Goal: Obtain resource: Download file/media

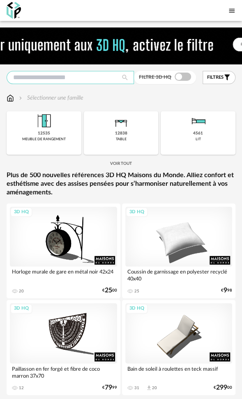
click at [89, 78] on input "text" at bounding box center [70, 77] width 127 height 13
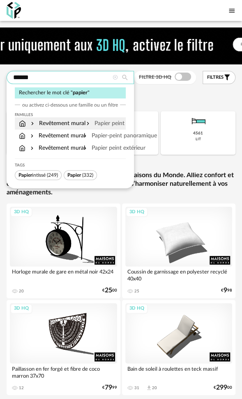
type input "******"
click at [111, 126] on div "Papier peint" at bounding box center [103, 123] width 37 height 8
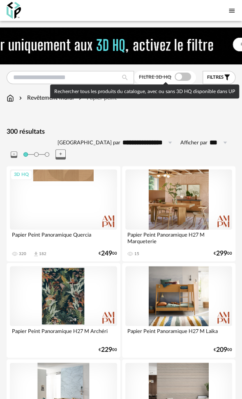
click at [178, 76] on span at bounding box center [182, 77] width 16 height 8
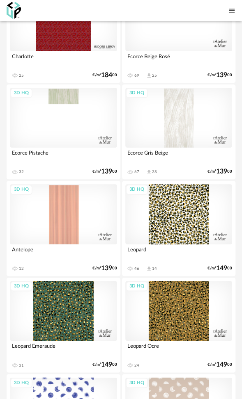
scroll to position [1436, 0]
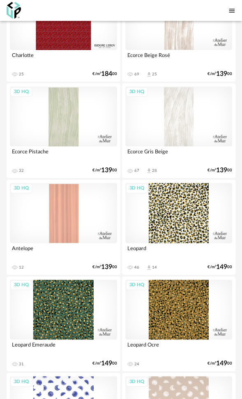
click at [70, 211] on div "3D HQ" at bounding box center [63, 213] width 107 height 60
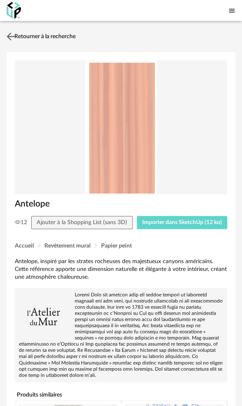
click at [53, 34] on link "Retourner à la recherche" at bounding box center [40, 36] width 71 height 18
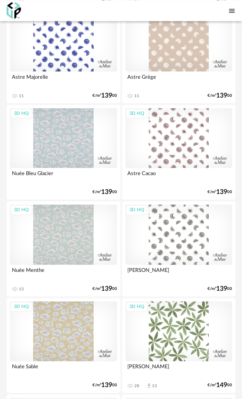
scroll to position [1846, 0]
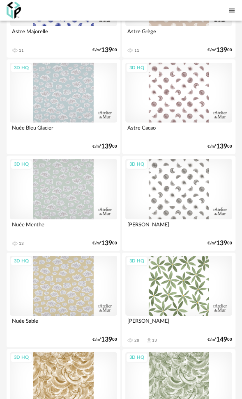
click at [59, 282] on div "3D HQ" at bounding box center [63, 286] width 107 height 60
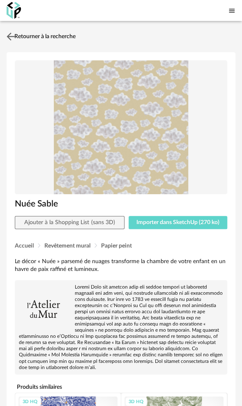
click at [50, 34] on link "Retourner à la recherche" at bounding box center [40, 36] width 71 height 18
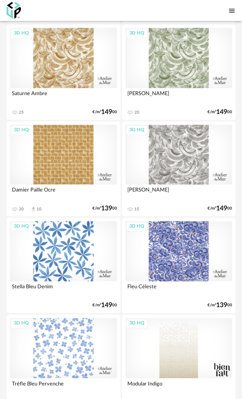
scroll to position [2174, 0]
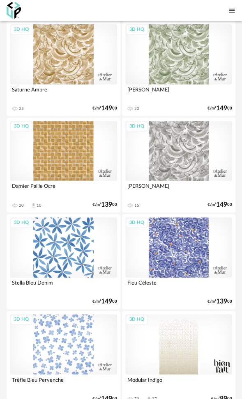
click at [179, 135] on div "3D HQ" at bounding box center [178, 151] width 107 height 60
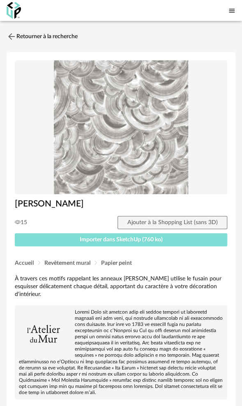
click at [107, 239] on span "Importer dans SketchUp (760 ko)" at bounding box center [121, 240] width 83 height 6
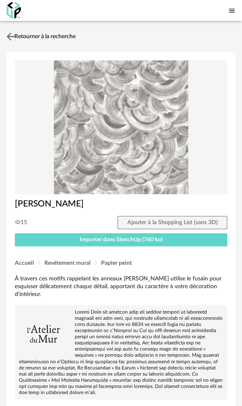
click at [43, 33] on link "Retourner à la recherche" at bounding box center [40, 36] width 71 height 18
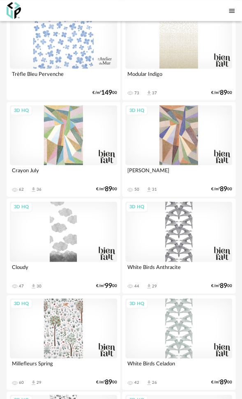
scroll to position [2455, 0]
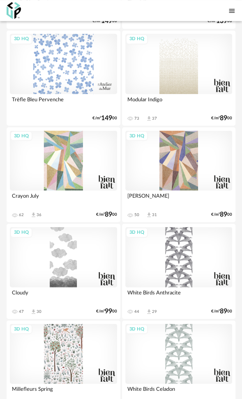
click at [179, 158] on div "3D HQ" at bounding box center [178, 160] width 107 height 60
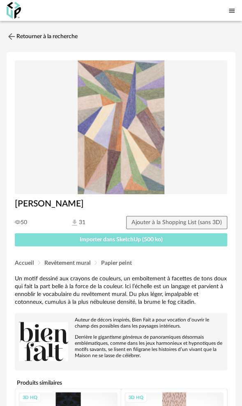
click at [111, 240] on span "Importer dans SketchUp (500 ko)" at bounding box center [121, 240] width 83 height 6
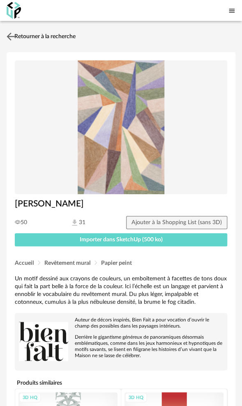
click at [55, 36] on link "Retourner à la recherche" at bounding box center [40, 36] width 71 height 18
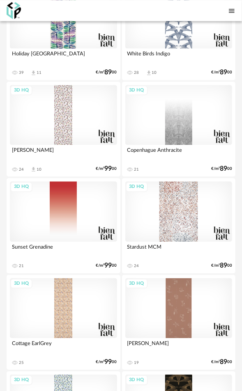
scroll to position [3277, 0]
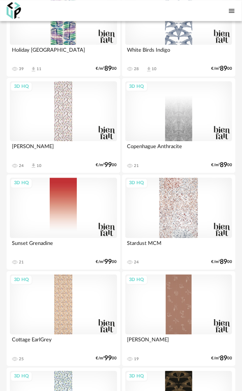
click at [180, 209] on div "3D HQ" at bounding box center [178, 208] width 107 height 60
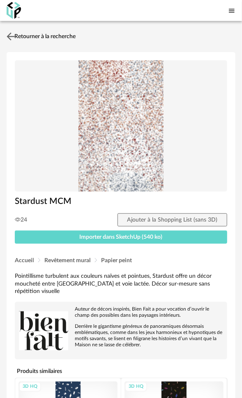
click at [42, 33] on link "Retourner à la recherche" at bounding box center [40, 36] width 71 height 18
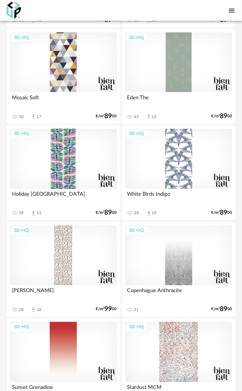
scroll to position [3142, 0]
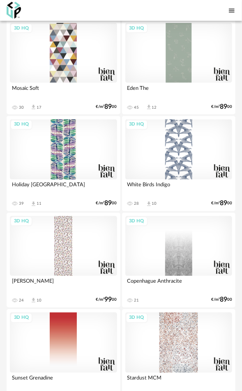
click at [68, 242] on div "3D HQ" at bounding box center [63, 246] width 107 height 60
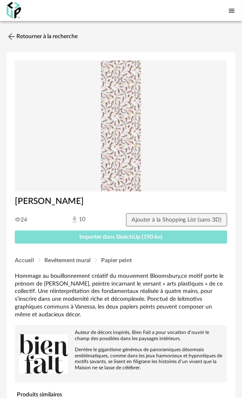
click at [124, 234] on span "Importer dans SketchUp (190 ko)" at bounding box center [121, 237] width 83 height 6
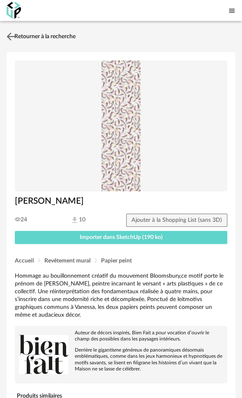
click at [44, 35] on link "Retourner à la recherche" at bounding box center [40, 36] width 71 height 18
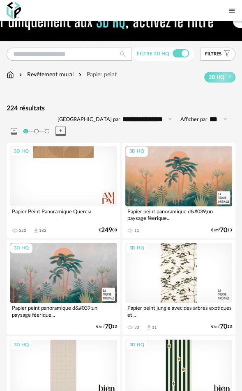
scroll to position [5, 0]
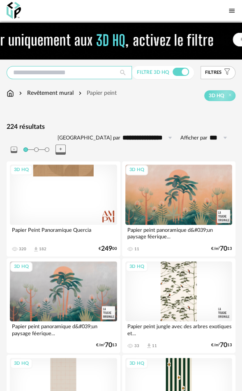
click at [59, 73] on input "text" at bounding box center [69, 72] width 125 height 13
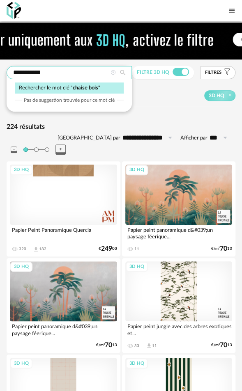
type input "**********"
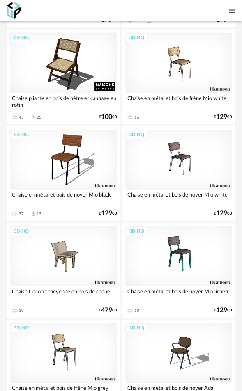
scroll to position [1010, 0]
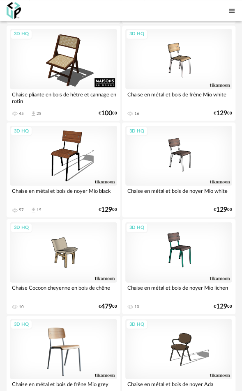
click at [67, 337] on div "3D HQ" at bounding box center [63, 349] width 107 height 60
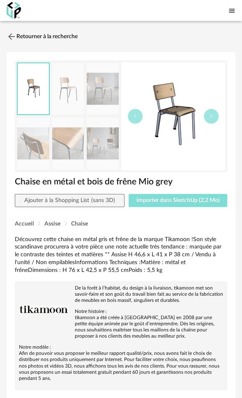
click at [174, 197] on button "Importer dans SketchUp (2,2 Mo)" at bounding box center [177, 200] width 98 height 13
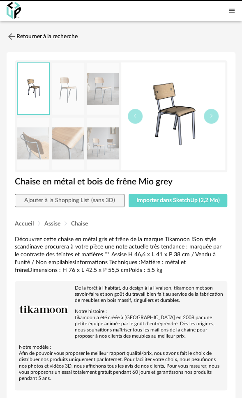
click at [37, 37] on link "Retourner à la recherche" at bounding box center [42, 36] width 71 height 18
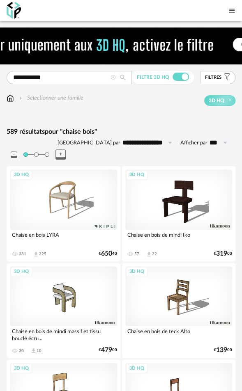
click at [113, 77] on icon at bounding box center [112, 77] width 5 height 5
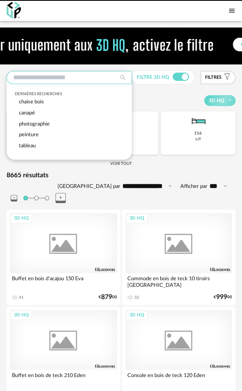
click at [75, 76] on input "text" at bounding box center [69, 77] width 125 height 13
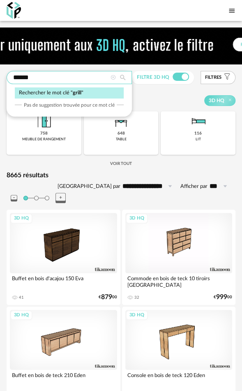
type input "******"
type input "**********"
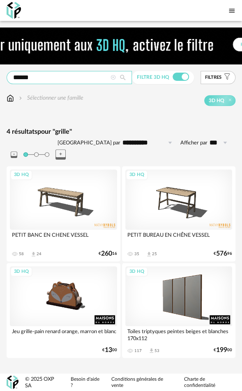
drag, startPoint x: 32, startPoint y: 78, endPoint x: -7, endPoint y: 77, distance: 39.4
click at [0, 77] on html "**********" at bounding box center [121, 195] width 242 height 391
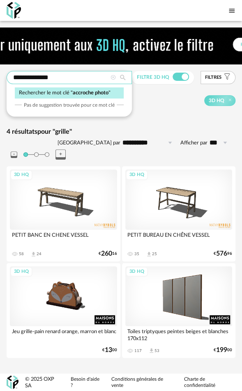
type input "**********"
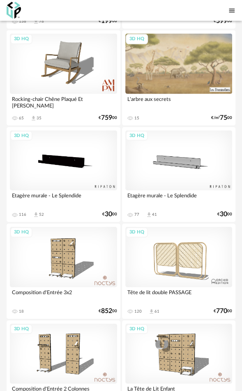
scroll to position [2694, 0]
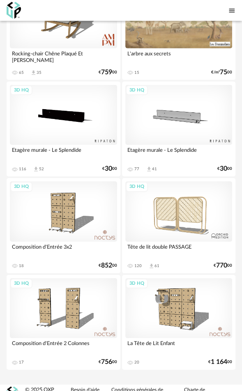
click at [71, 203] on div "3D HQ" at bounding box center [63, 211] width 107 height 60
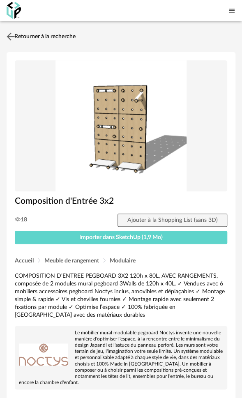
click at [28, 34] on link "Retourner à la recherche" at bounding box center [40, 36] width 71 height 18
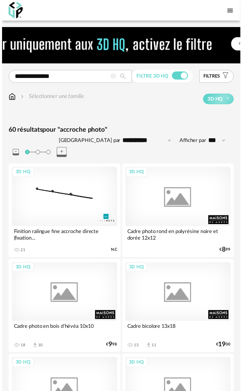
scroll to position [2694, 0]
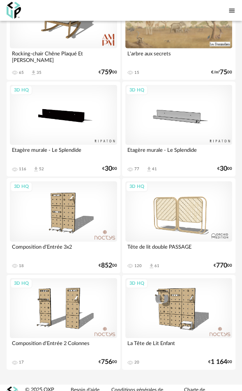
click at [69, 104] on div "3D HQ" at bounding box center [63, 115] width 107 height 60
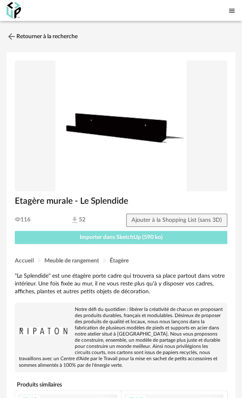
click at [133, 237] on span "Importer dans SketchUp (590 ko)" at bounding box center [121, 237] width 83 height 6
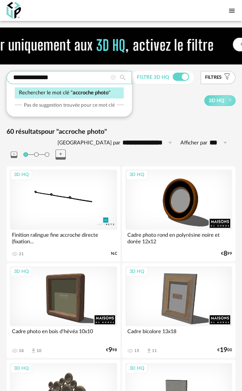
drag, startPoint x: 66, startPoint y: 75, endPoint x: -37, endPoint y: 75, distance: 103.0
type input "**********"
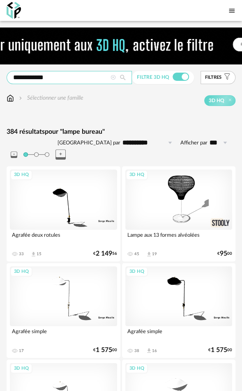
click at [80, 78] on input "**********" at bounding box center [69, 77] width 125 height 13
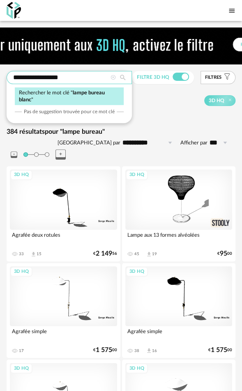
type input "**********"
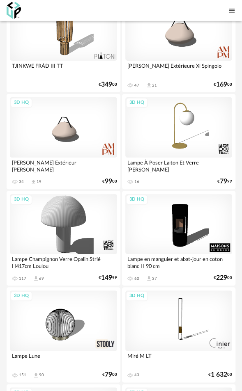
scroll to position [2091, 0]
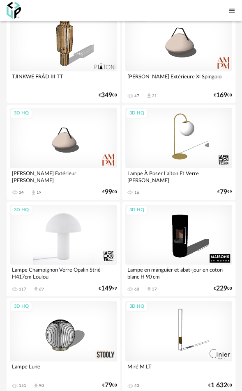
click at [66, 231] on div "3D HQ" at bounding box center [63, 235] width 107 height 60
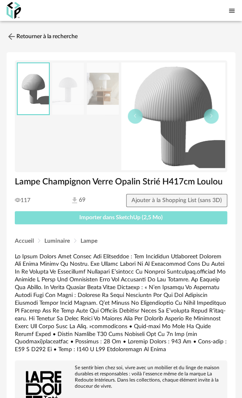
click at [114, 218] on span "Importer dans SketchUp (2,5 Mo)" at bounding box center [120, 218] width 83 height 6
